Goal: Task Accomplishment & Management: Use online tool/utility

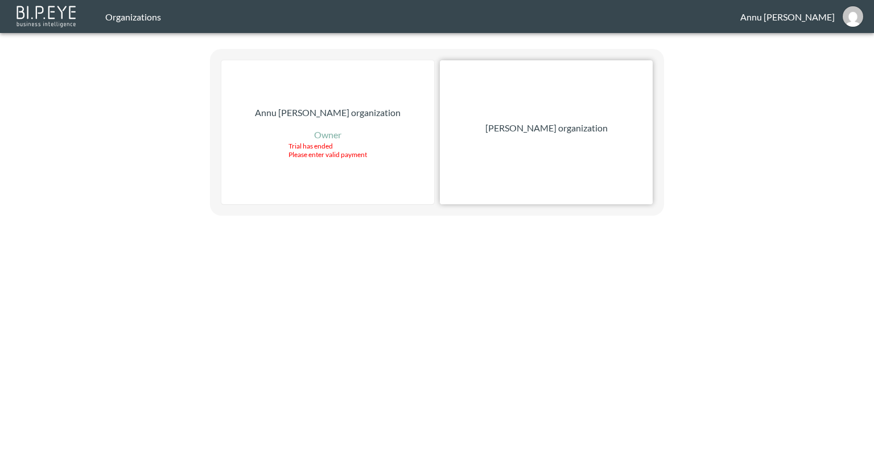
click at [578, 130] on p "[PERSON_NAME] organization" at bounding box center [546, 128] width 122 height 14
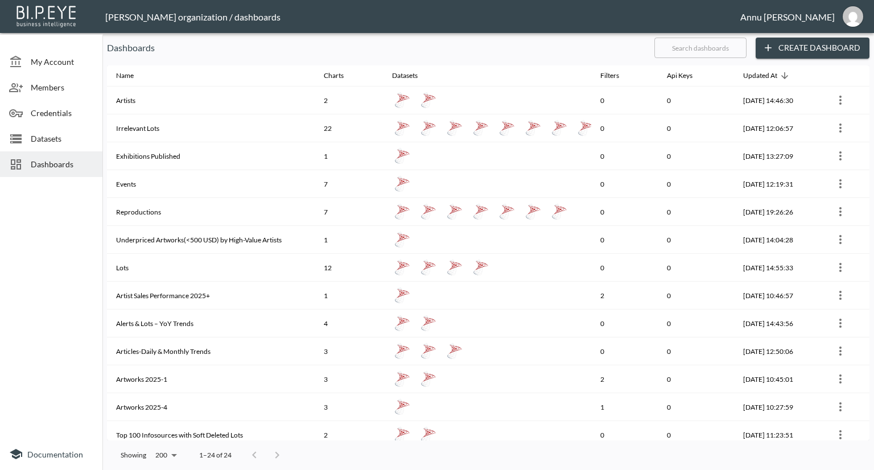
drag, startPoint x: 52, startPoint y: 144, endPoint x: 73, endPoint y: 141, distance: 20.7
click at [52, 144] on div "Datasets" at bounding box center [51, 139] width 102 height 26
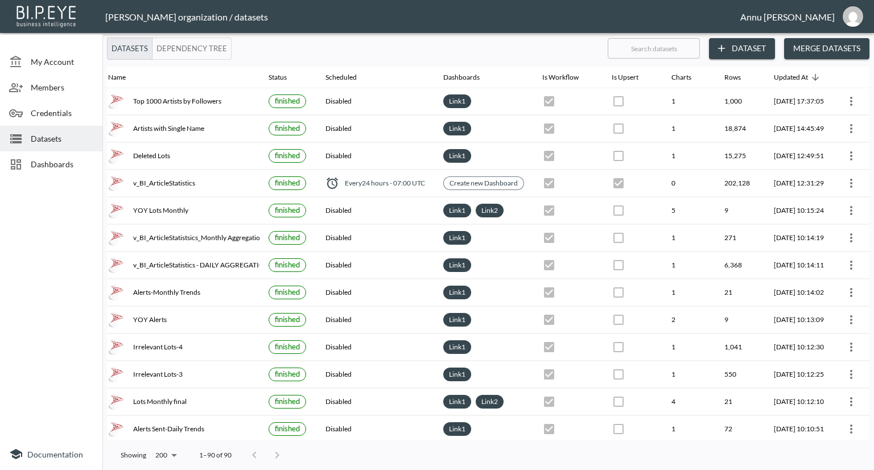
scroll to position [0, 67]
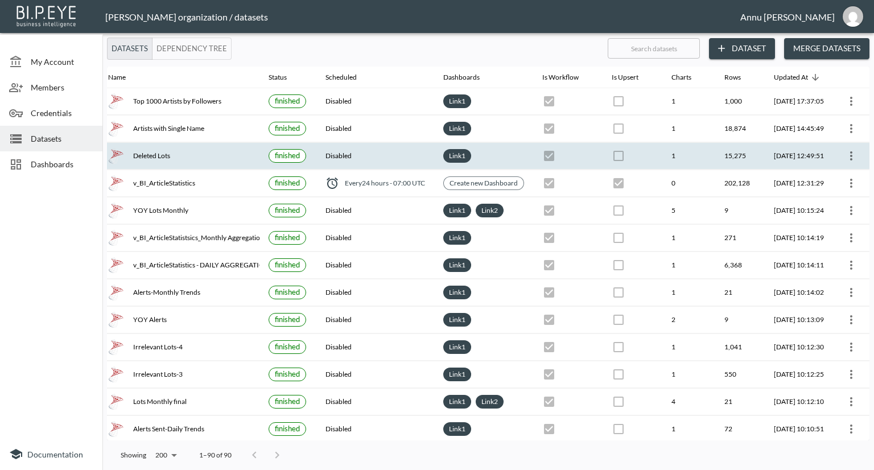
click at [855, 150] on icon "more" at bounding box center [852, 156] width 14 height 14
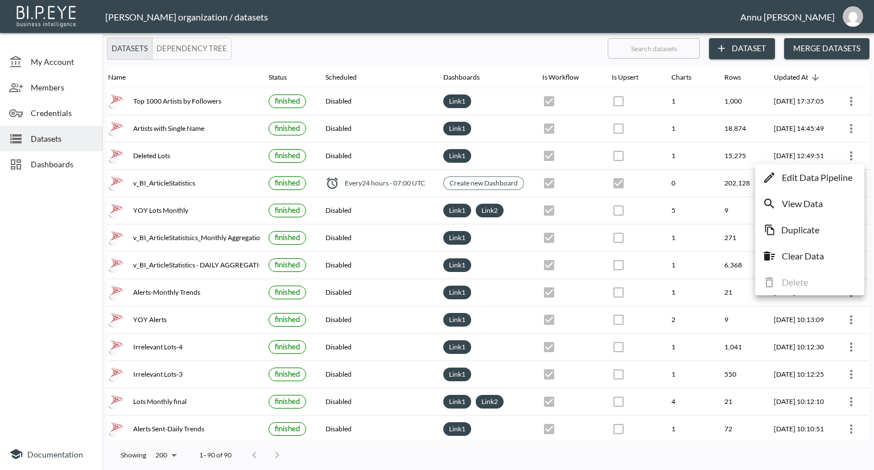
click at [837, 170] on li "Edit Data Pipeline" at bounding box center [810, 177] width 104 height 20
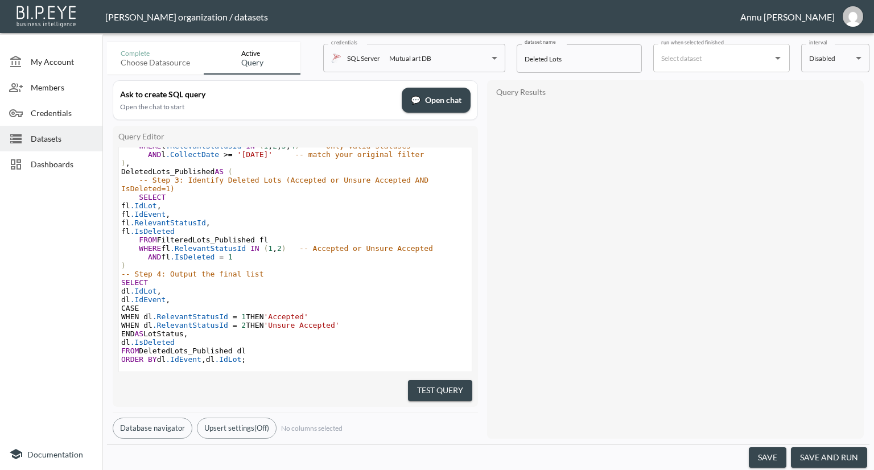
scroll to position [146, 0]
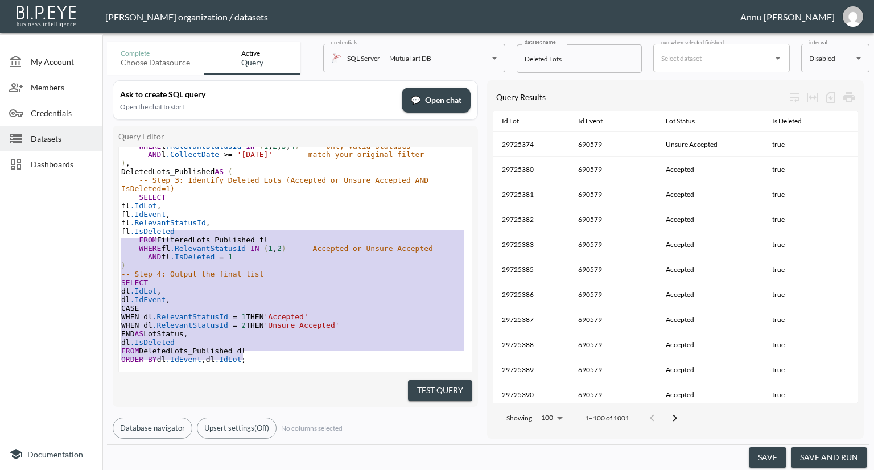
type textarea "WITH PublishedEvents AS ( -- Step 1: Get only published events SELECT DISTINCT …"
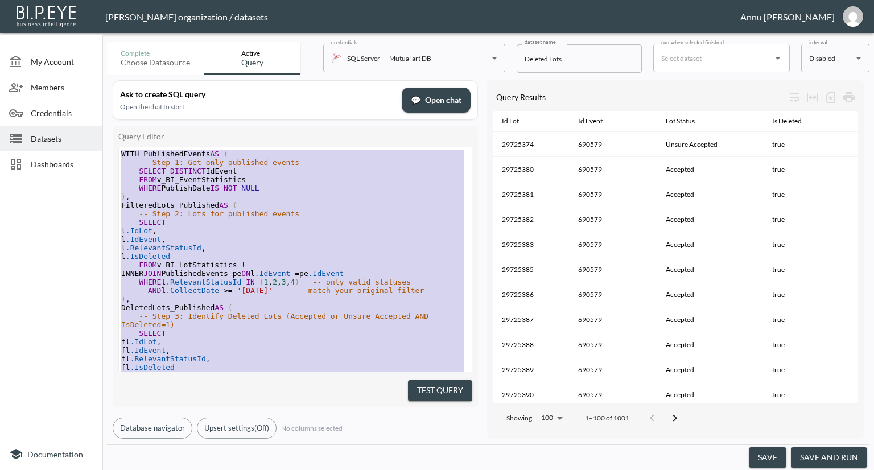
drag, startPoint x: 266, startPoint y: 346, endPoint x: 126, endPoint y: 42, distance: 335.1
click at [126, 42] on div "Complete Choose datasource Active Query credentials SQL Server Mutual art DB 82…" at bounding box center [488, 254] width 763 height 433
drag, startPoint x: 252, startPoint y: 333, endPoint x: 258, endPoint y: 332, distance: 6.3
click at [252, 337] on pre "fl .IdLot ," at bounding box center [295, 341] width 353 height 9
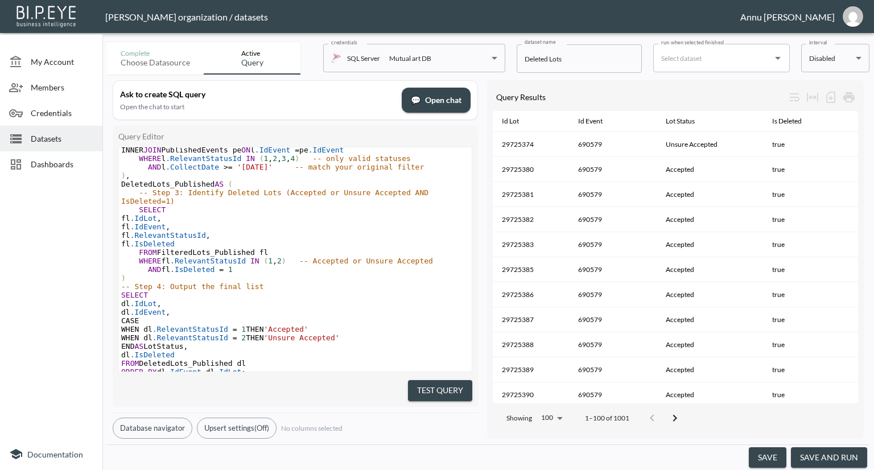
scroll to position [147, 0]
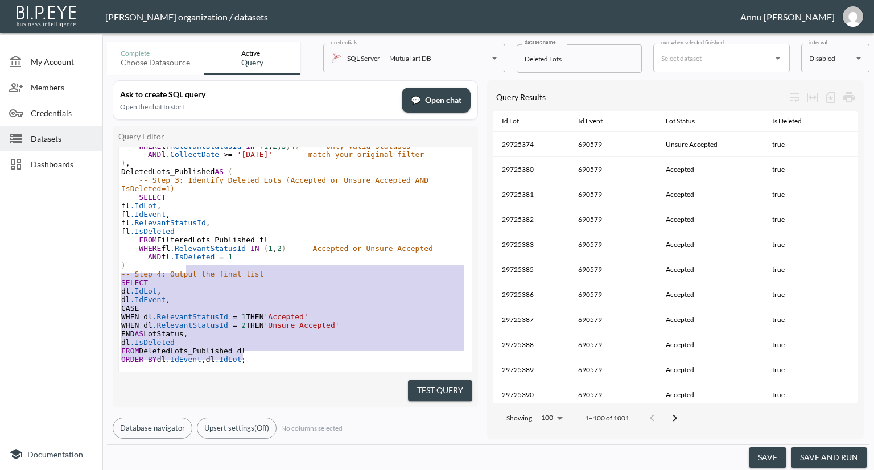
type textarea "WITH PublishedEvents AS ( -- Step 1: Get only published events SELECT DISTINCT …"
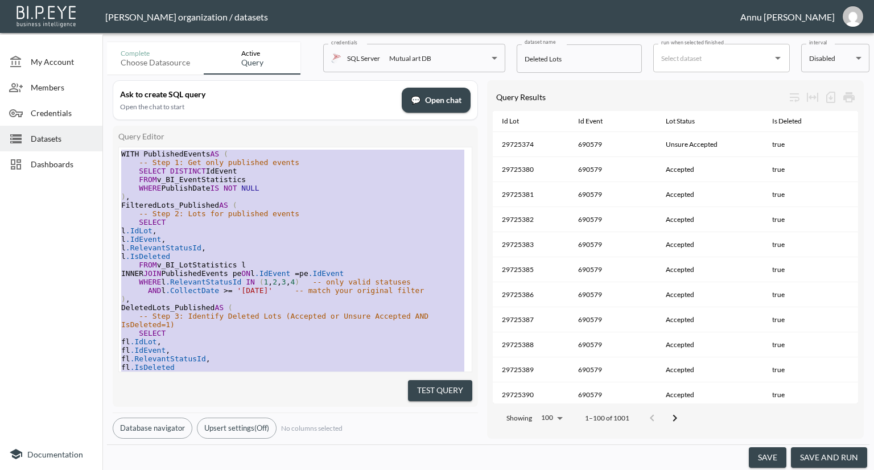
drag, startPoint x: 248, startPoint y: 343, endPoint x: 113, endPoint y: 31, distance: 339.5
click at [113, 31] on div "[PERSON_NAME] organization / datasets [PERSON_NAME] My Account Members Credenti…" at bounding box center [437, 235] width 874 height 470
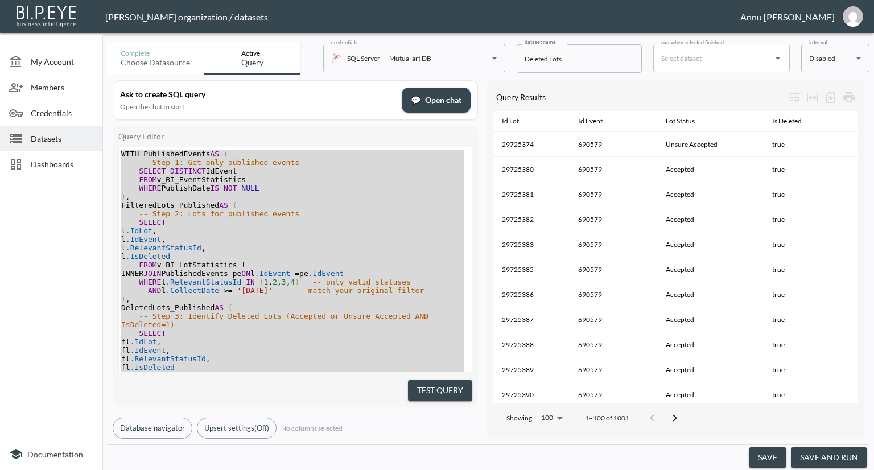
click at [39, 220] on div at bounding box center [51, 310] width 102 height 257
click at [45, 231] on div at bounding box center [51, 310] width 102 height 257
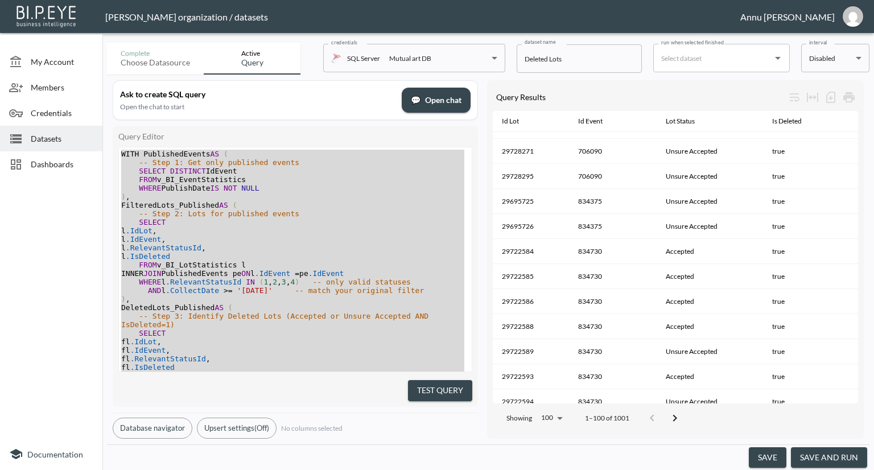
scroll to position [1878, 0]
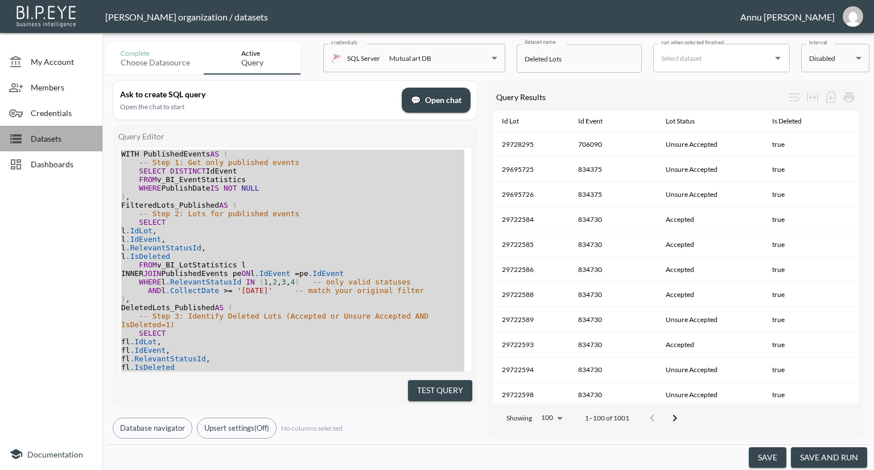
click at [44, 137] on span "Datasets" at bounding box center [62, 139] width 63 height 12
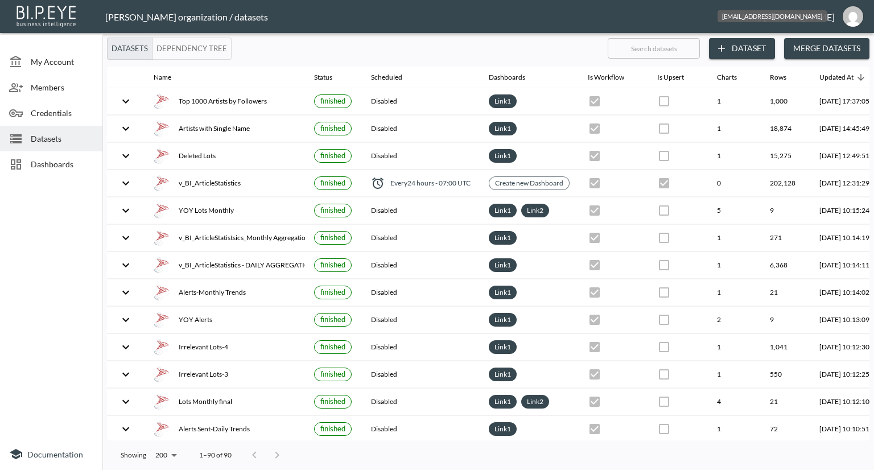
click at [849, 18] on img "annu@mutualart.com" at bounding box center [853, 16] width 20 height 20
